Goal: Information Seeking & Learning: Find specific fact

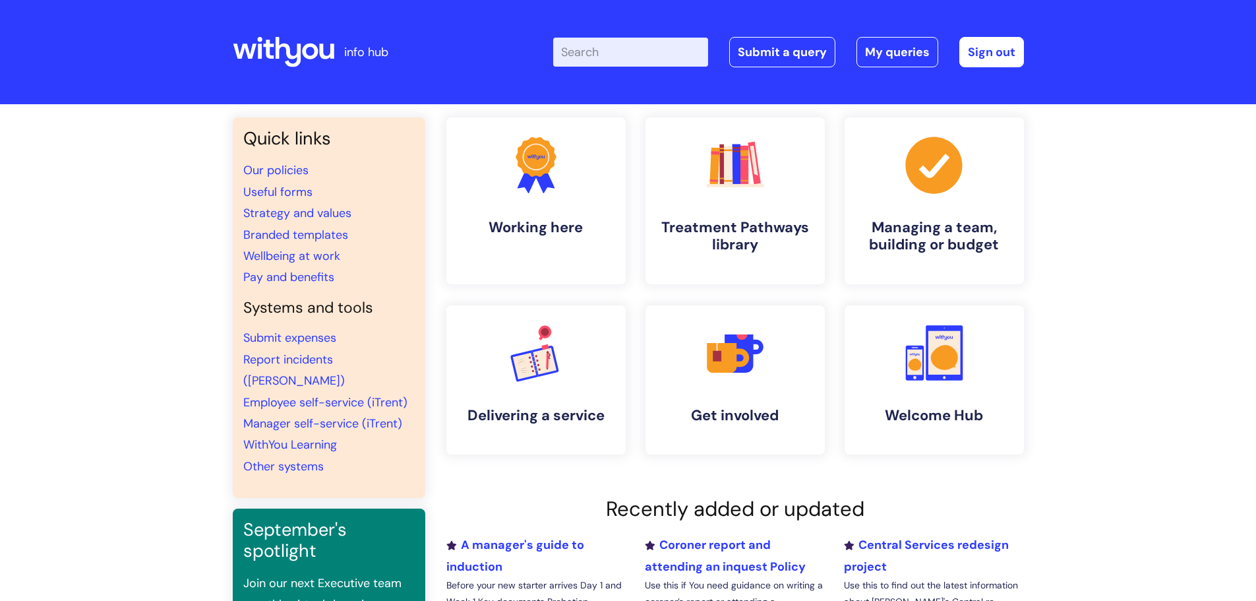
click at [615, 57] on input "Enter your search term here..." at bounding box center [630, 52] width 155 height 29
type input "pension"
click button "Search" at bounding box center [0, 0] width 0 height 0
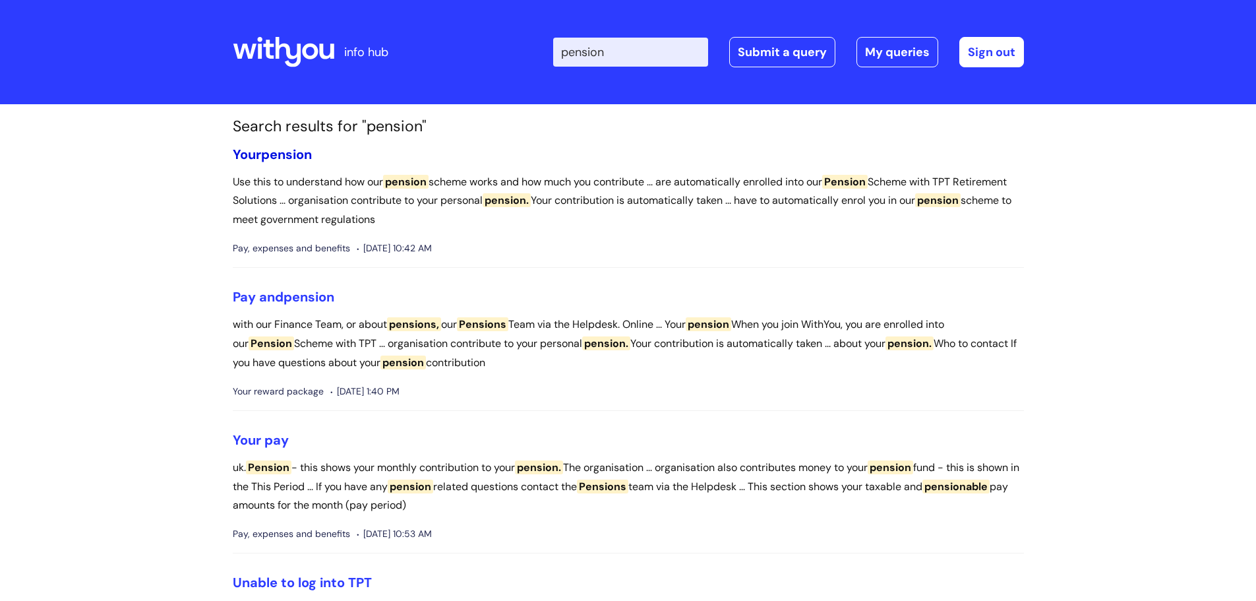
click at [264, 155] on span "pension" at bounding box center [286, 154] width 51 height 17
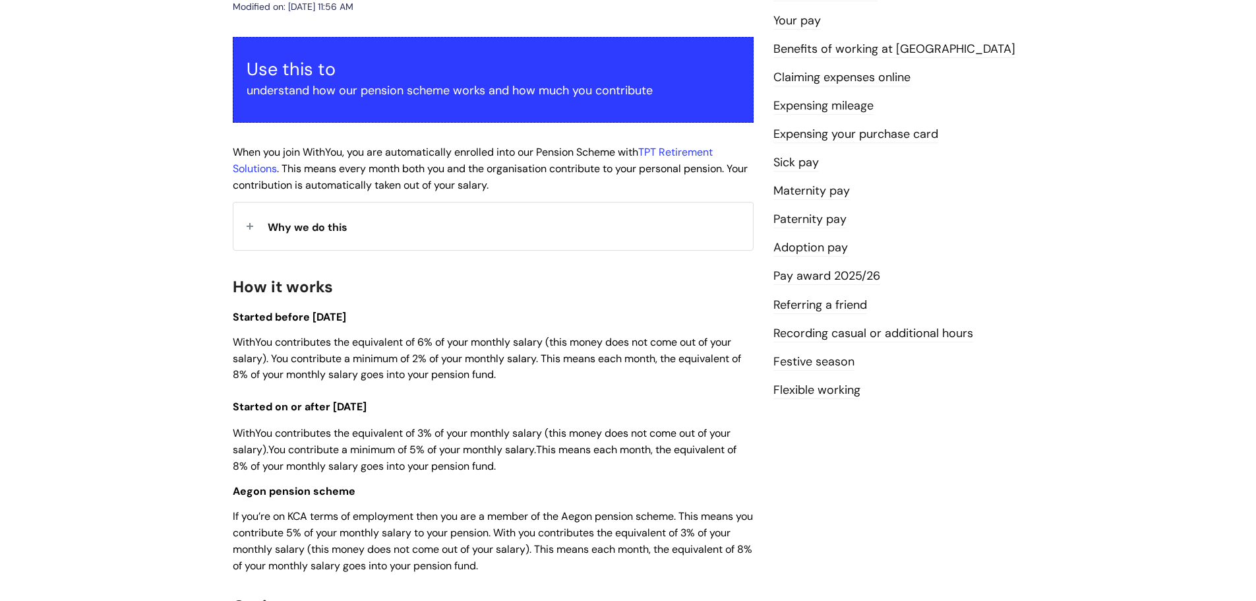
scroll to position [330, 0]
